Goal: Information Seeking & Learning: Learn about a topic

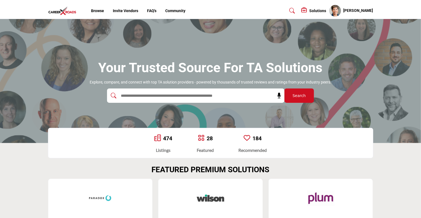
click at [157, 96] on input "text" at bounding box center [183, 95] width 131 height 8
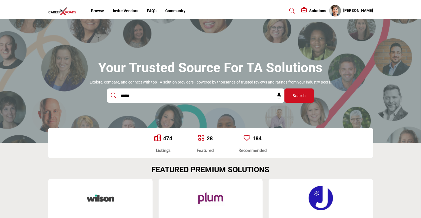
type input "**********"
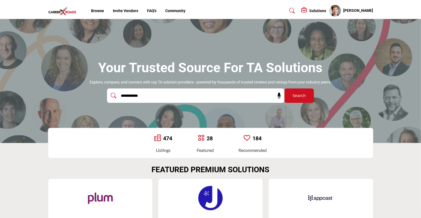
click at [295, 92] on button "Search" at bounding box center [298, 95] width 29 height 14
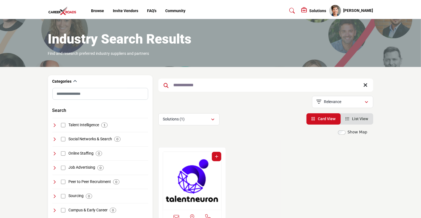
click at [180, 172] on img "Open Listing in new tab" at bounding box center [192, 181] width 58 height 58
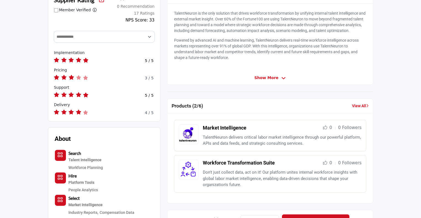
scroll to position [121, 0]
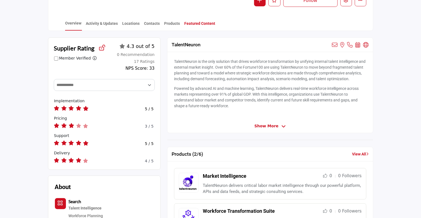
click at [209, 24] on link "Featured Content" at bounding box center [199, 26] width 31 height 10
